Goal: Navigation & Orientation: Find specific page/section

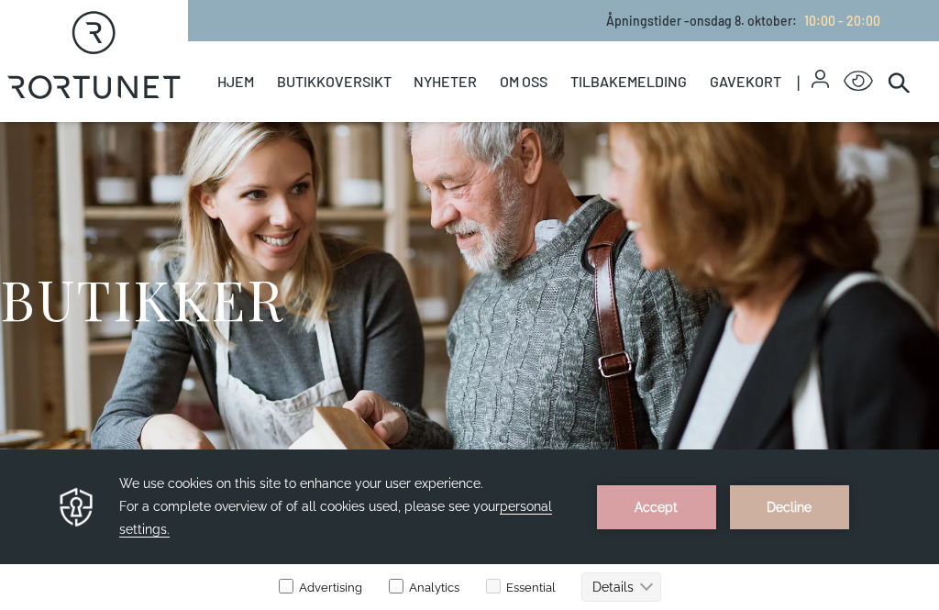
click at [0, 0] on link "Servering" at bounding box center [0, 0] width 0 height 0
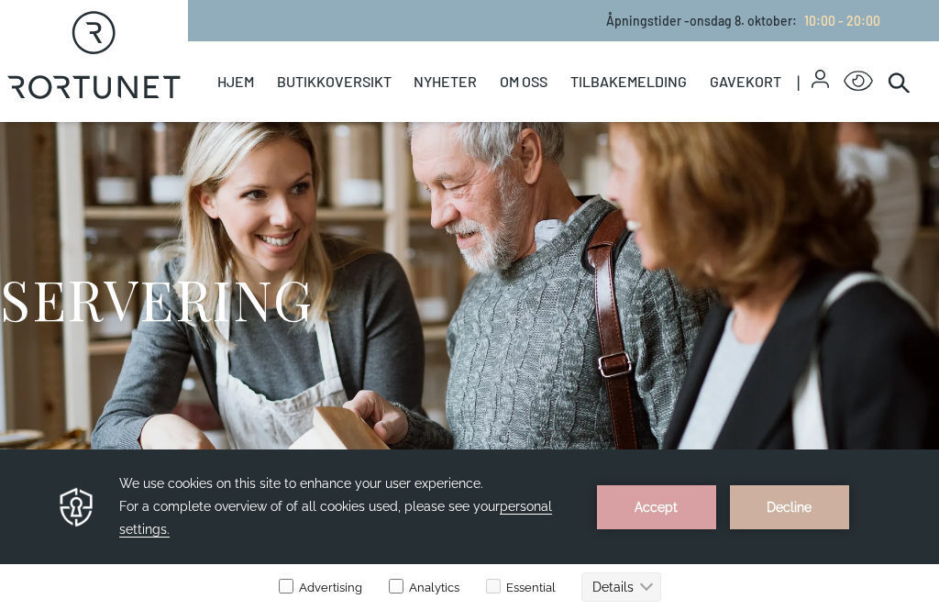
click at [0, 0] on link "Servering" at bounding box center [0, 0] width 0 height 0
click at [665, 514] on button "Accept" at bounding box center [656, 507] width 119 height 44
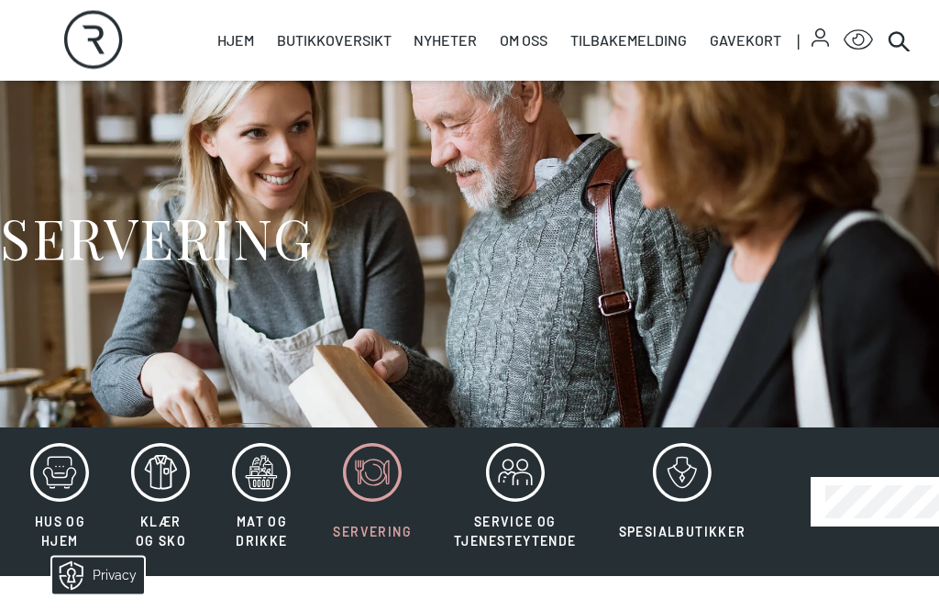
scroll to position [61, 0]
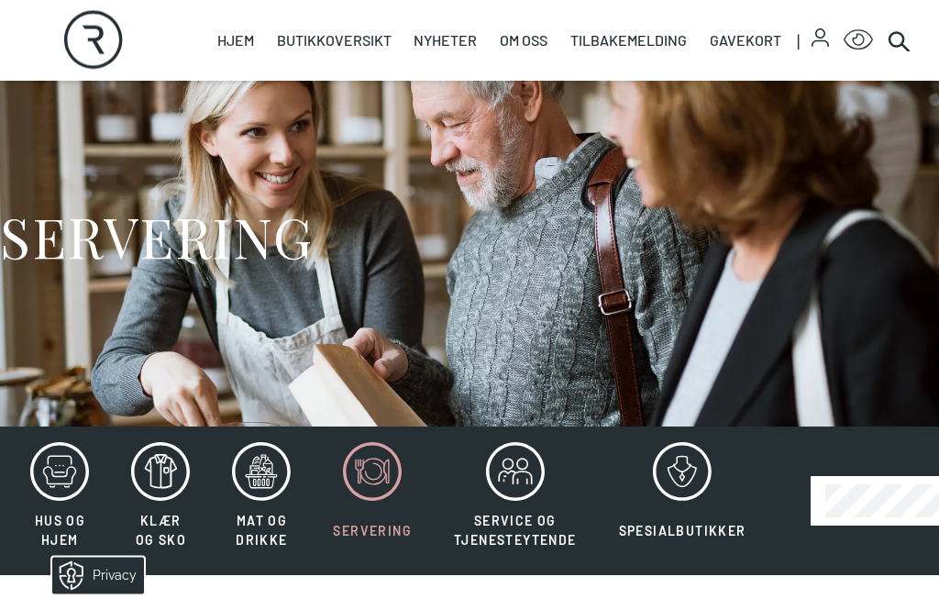
click at [266, 473] on icon at bounding box center [262, 474] width 32 height 32
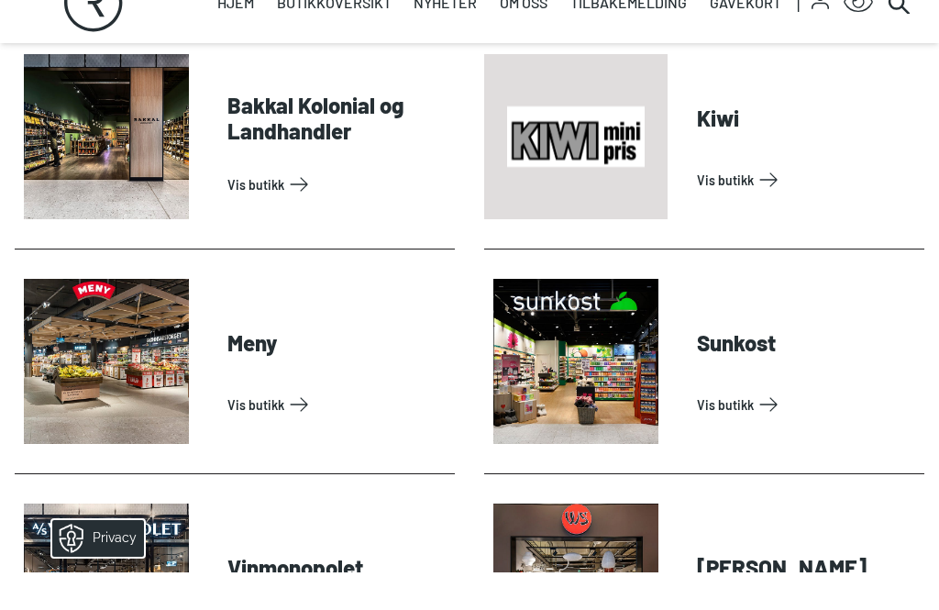
scroll to position [792, 0]
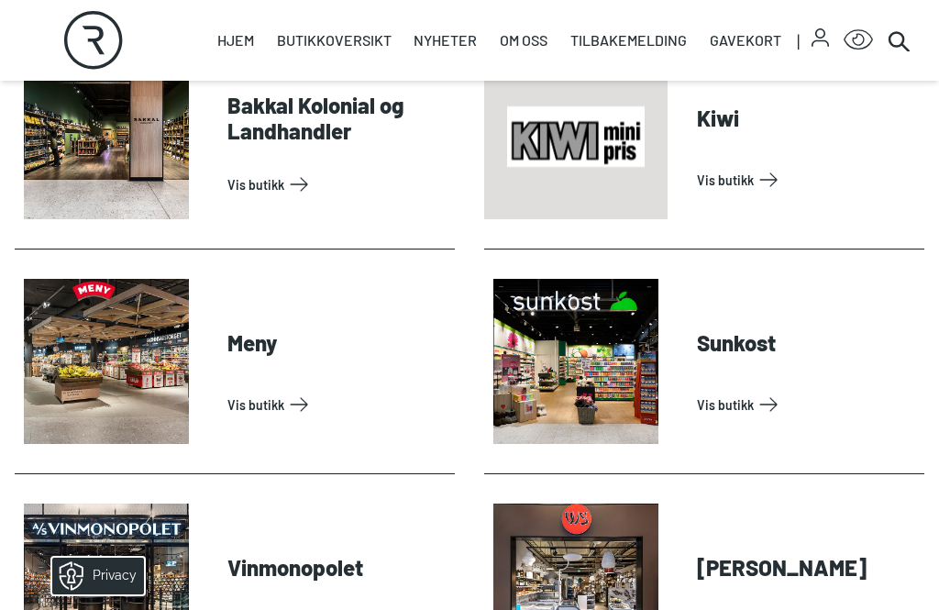
click at [309, 193] on link "Vis butikk" at bounding box center [337, 184] width 220 height 29
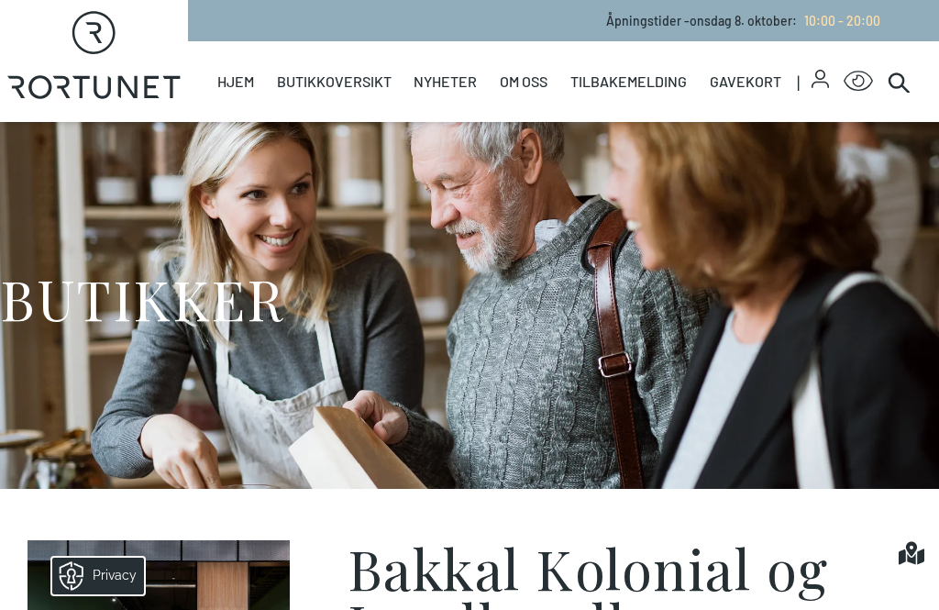
click at [0, 0] on link "Nyheter" at bounding box center [0, 0] width 0 height 0
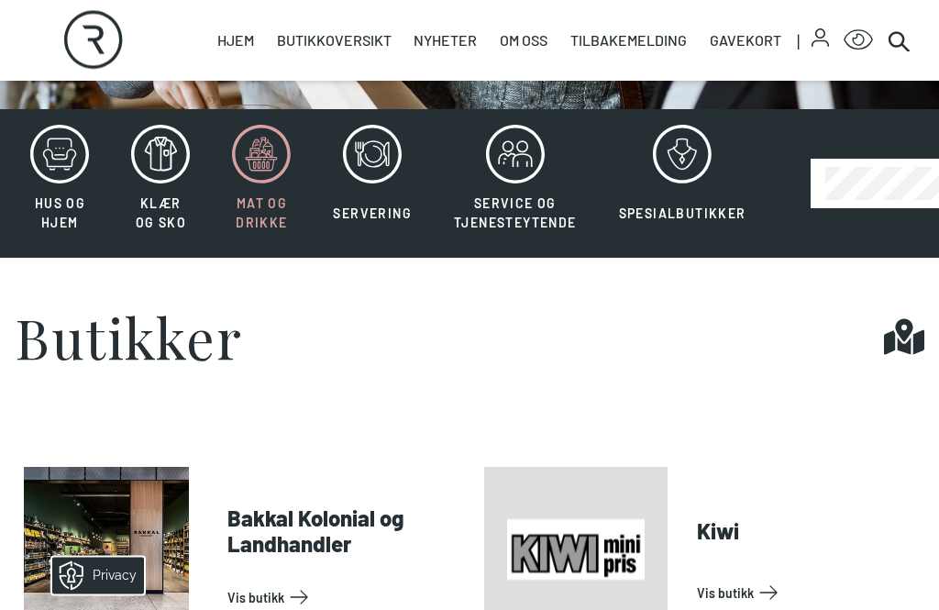
scroll to position [380, 0]
click at [694, 160] on icon at bounding box center [682, 154] width 59 height 59
